Goal: Transaction & Acquisition: Purchase product/service

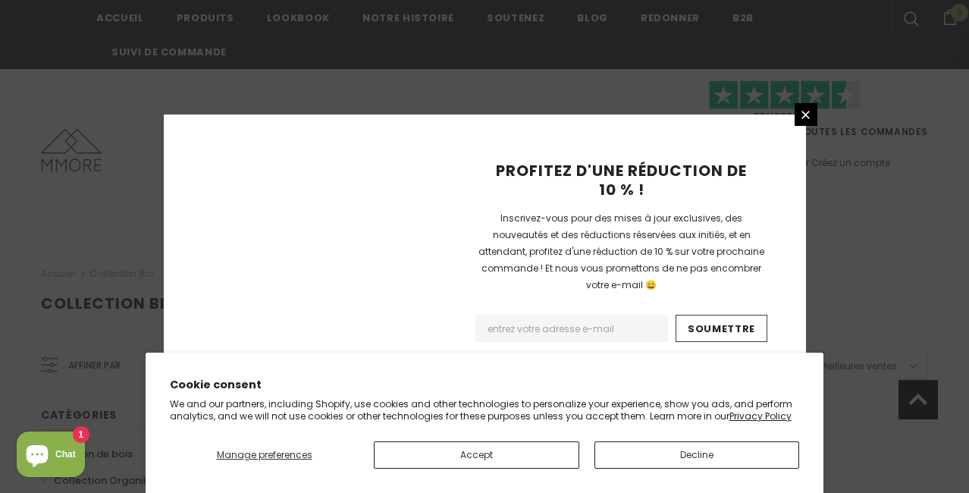
scroll to position [1129, 0]
